Goal: Check status: Check status

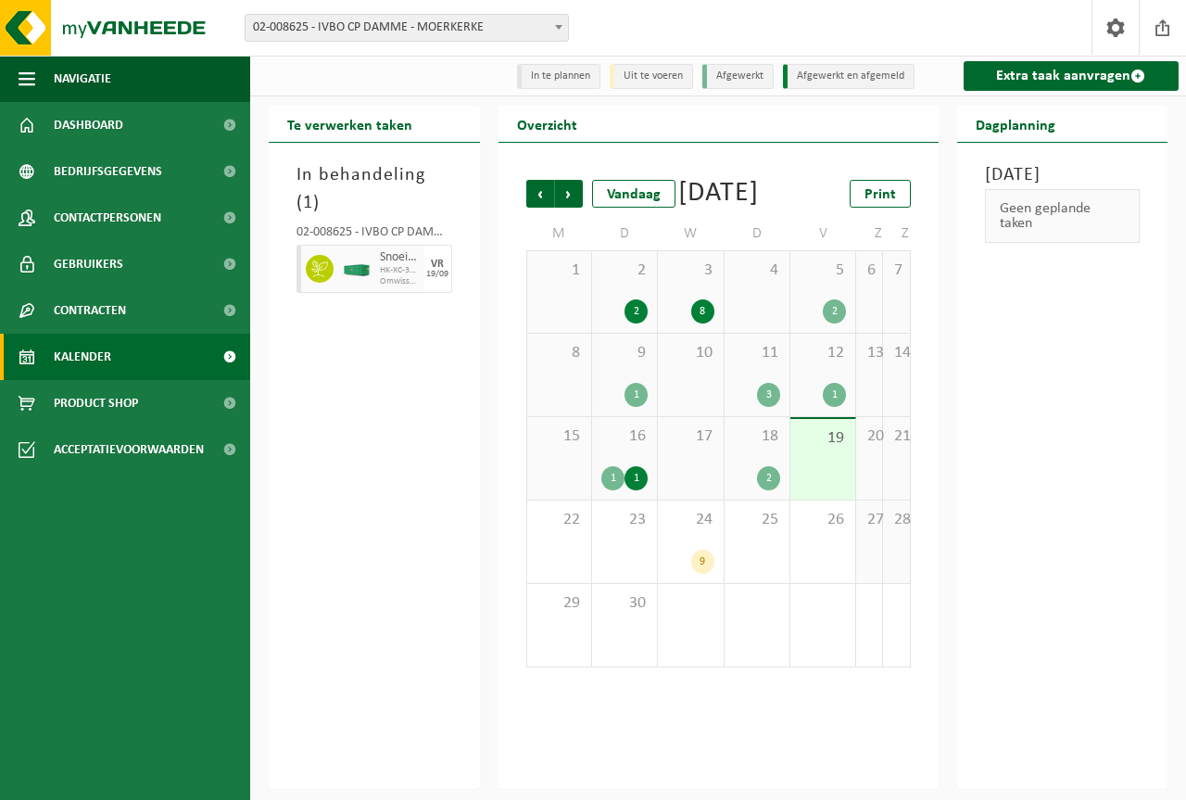
click at [632, 481] on div "16 1 1" at bounding box center [624, 458] width 65 height 82
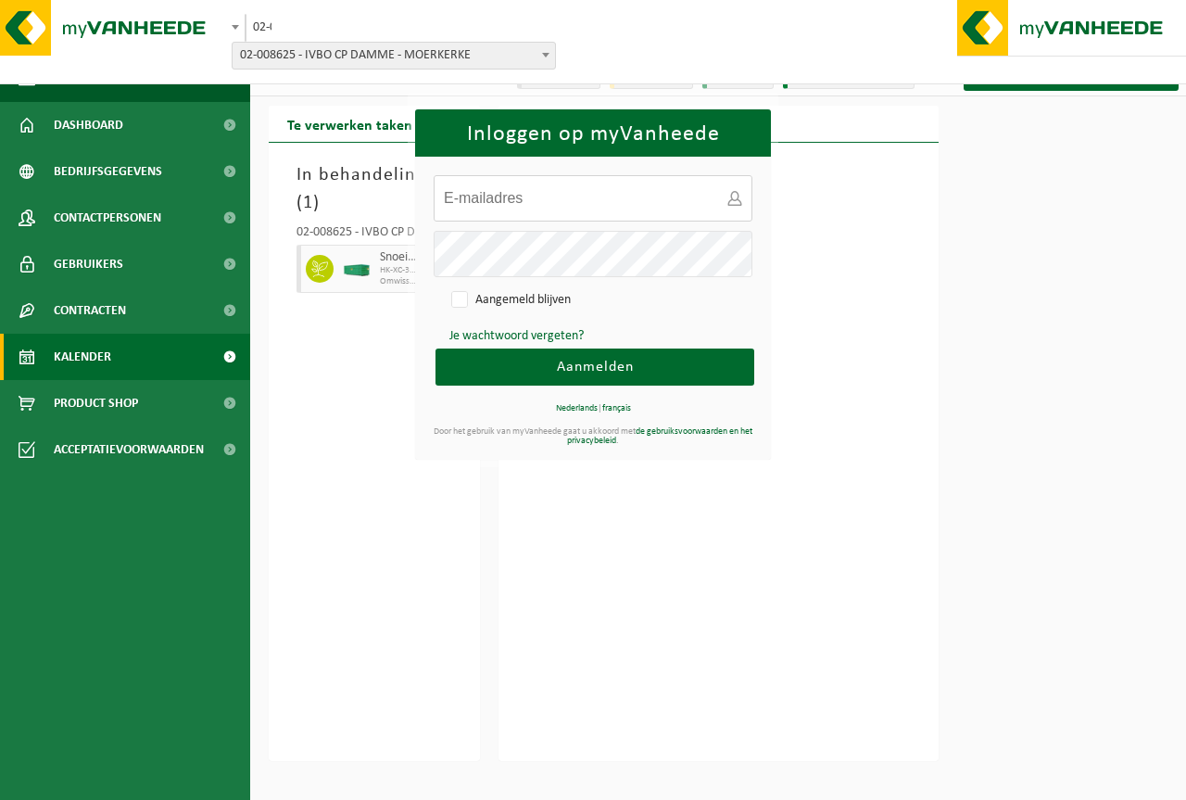
type input "[EMAIL_ADDRESS][DOMAIN_NAME]"
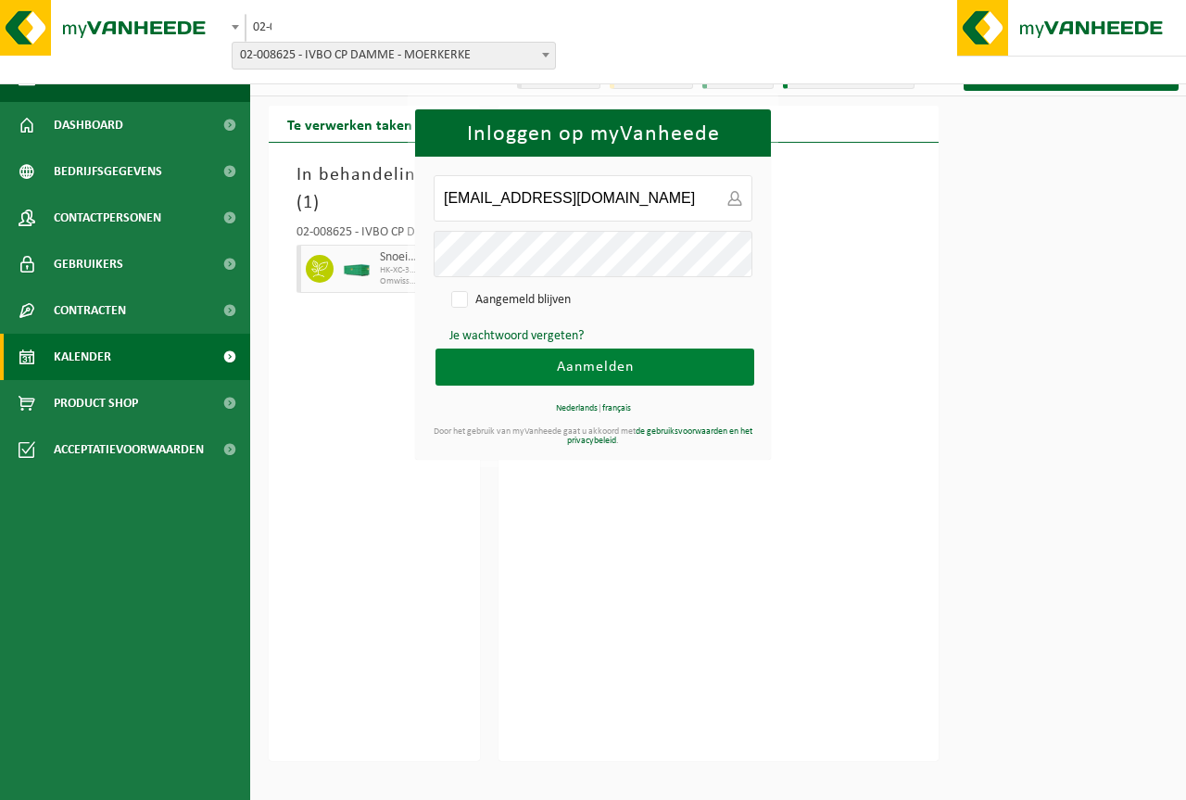
click at [593, 362] on span "Aanmelden" at bounding box center [595, 367] width 77 height 15
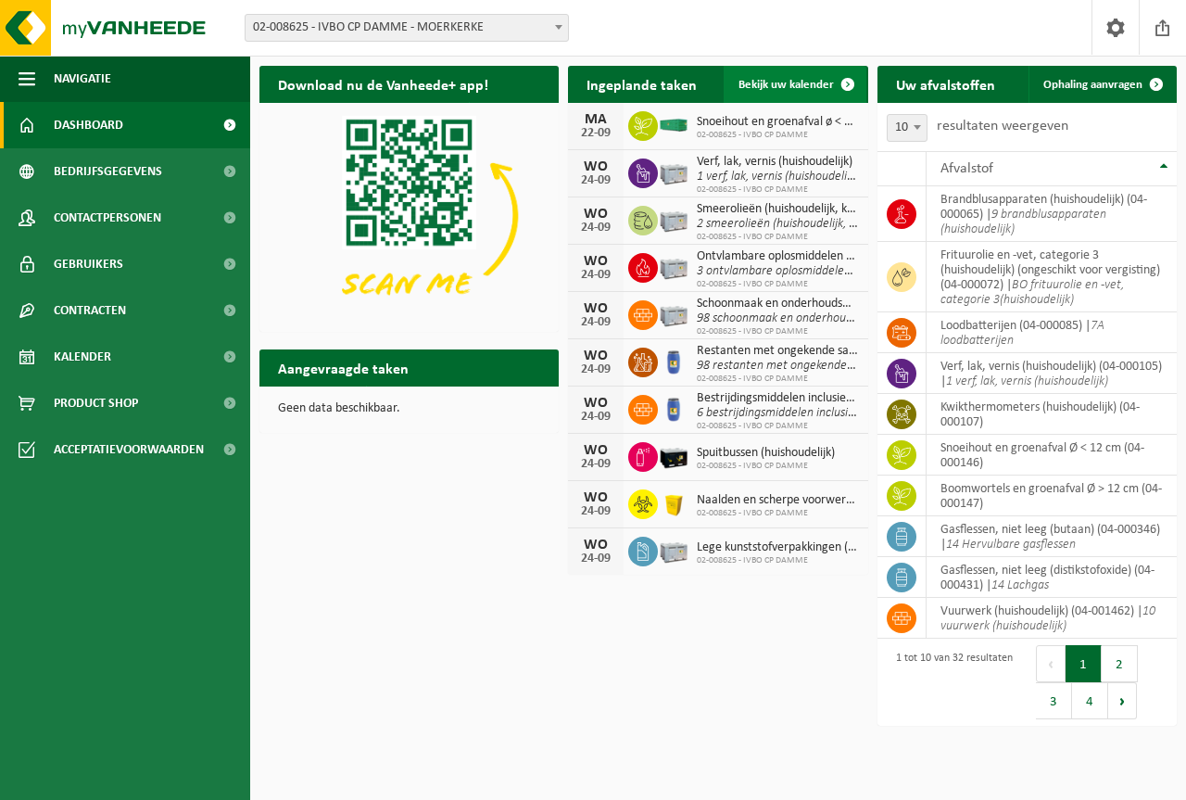
click at [766, 85] on span "Bekijk uw kalender" at bounding box center [786, 85] width 95 height 12
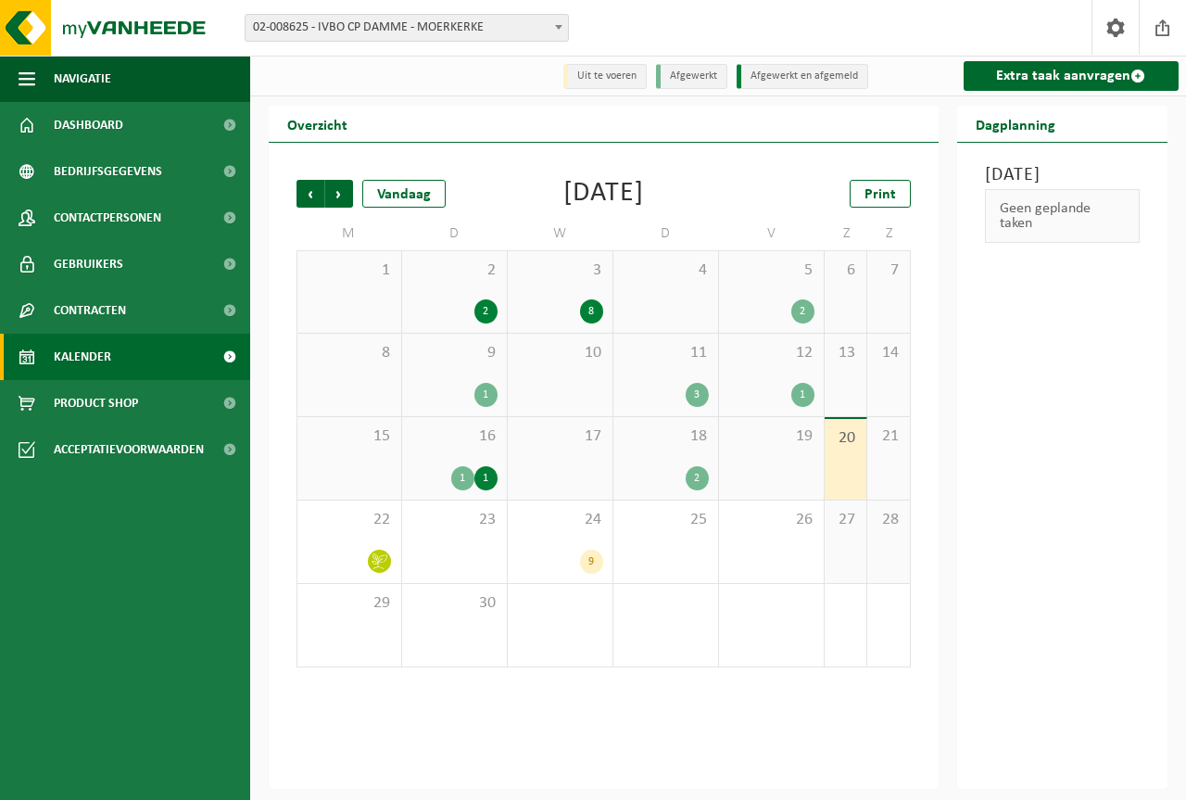
click at [439, 453] on div "16 1 1" at bounding box center [454, 458] width 105 height 82
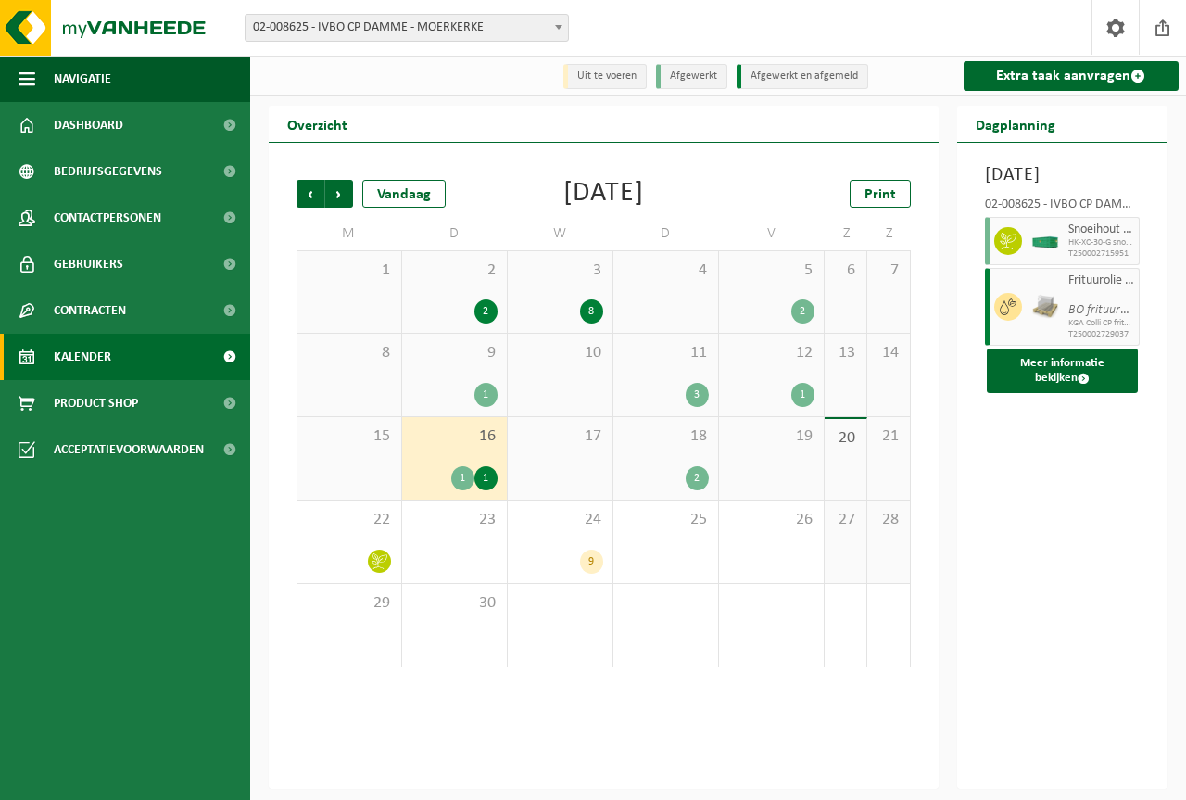
click at [648, 374] on div "11 3" at bounding box center [665, 375] width 105 height 82
